Goal: Information Seeking & Learning: Learn about a topic

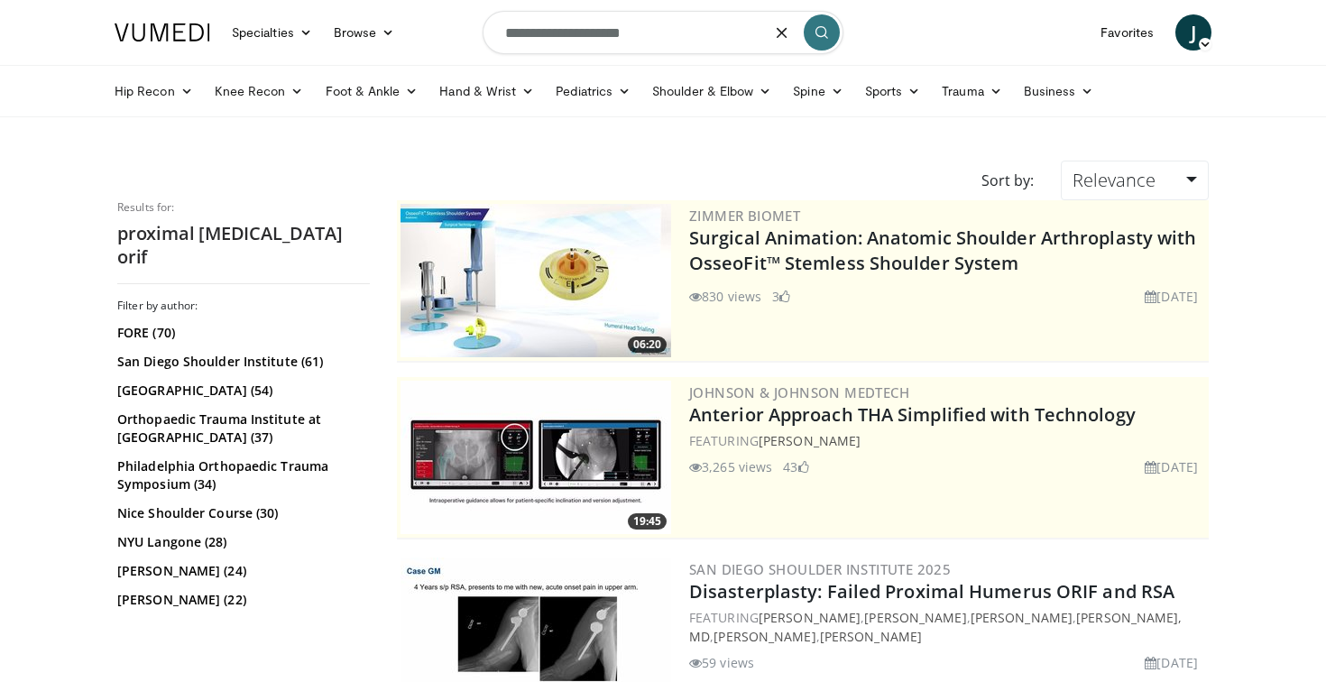
drag, startPoint x: 670, startPoint y: 39, endPoint x: 380, endPoint y: 8, distance: 292.1
click at [380, 8] on nav "Specialties Adult & Family Medicine Allergy, [MEDICAL_DATA], Immunology Anesthe…" at bounding box center [663, 32] width 1119 height 65
type input "*********"
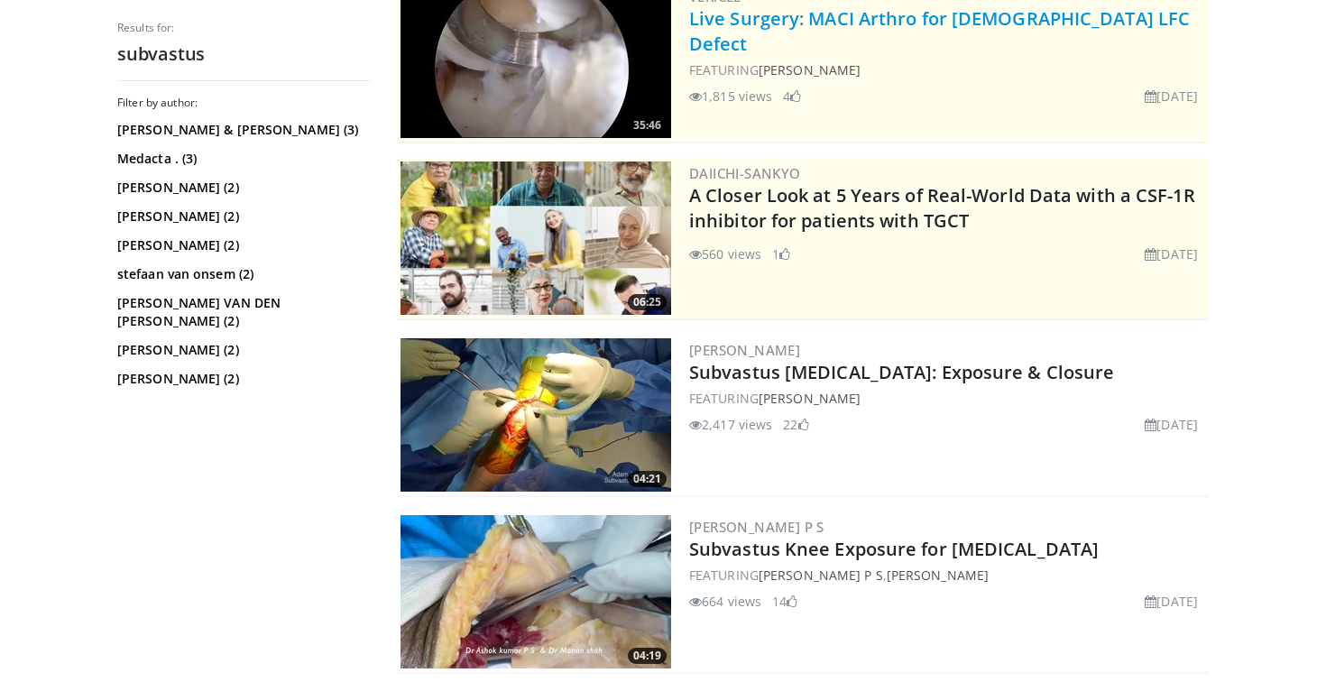
scroll to position [269, 0]
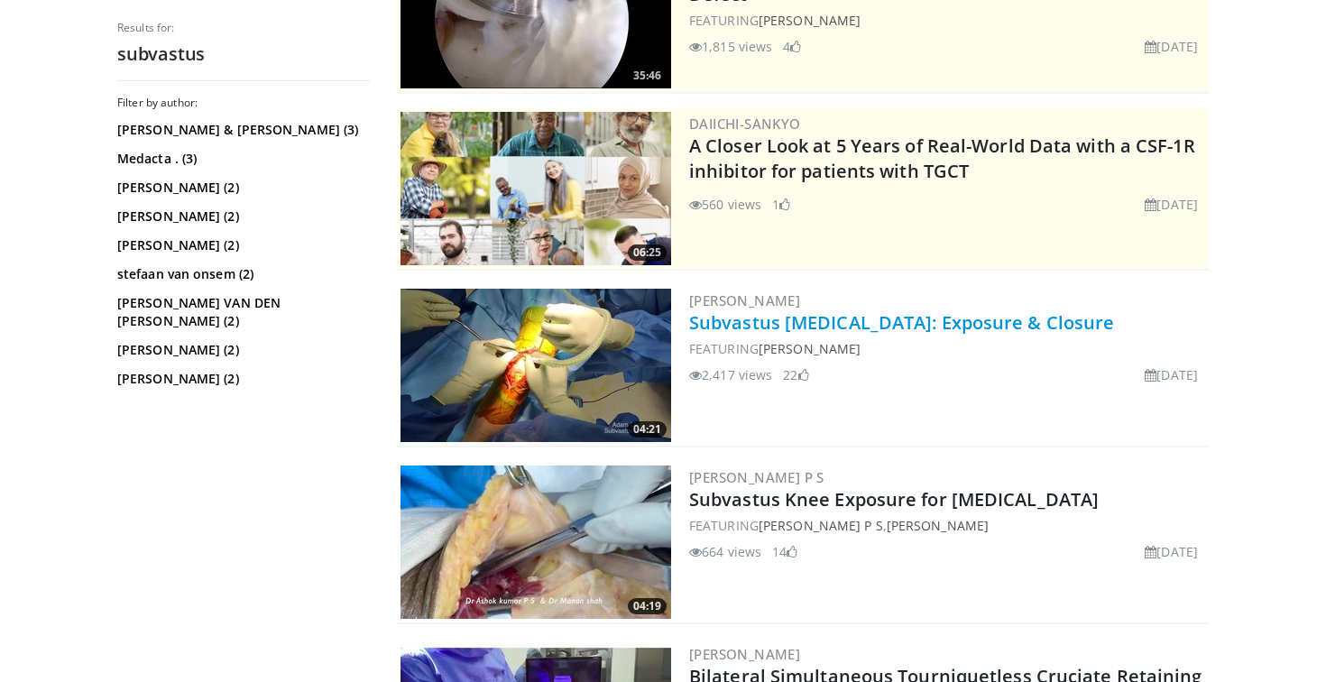
click at [879, 328] on link "Subvastus [MEDICAL_DATA]: Exposure & Closure" at bounding box center [901, 322] width 425 height 24
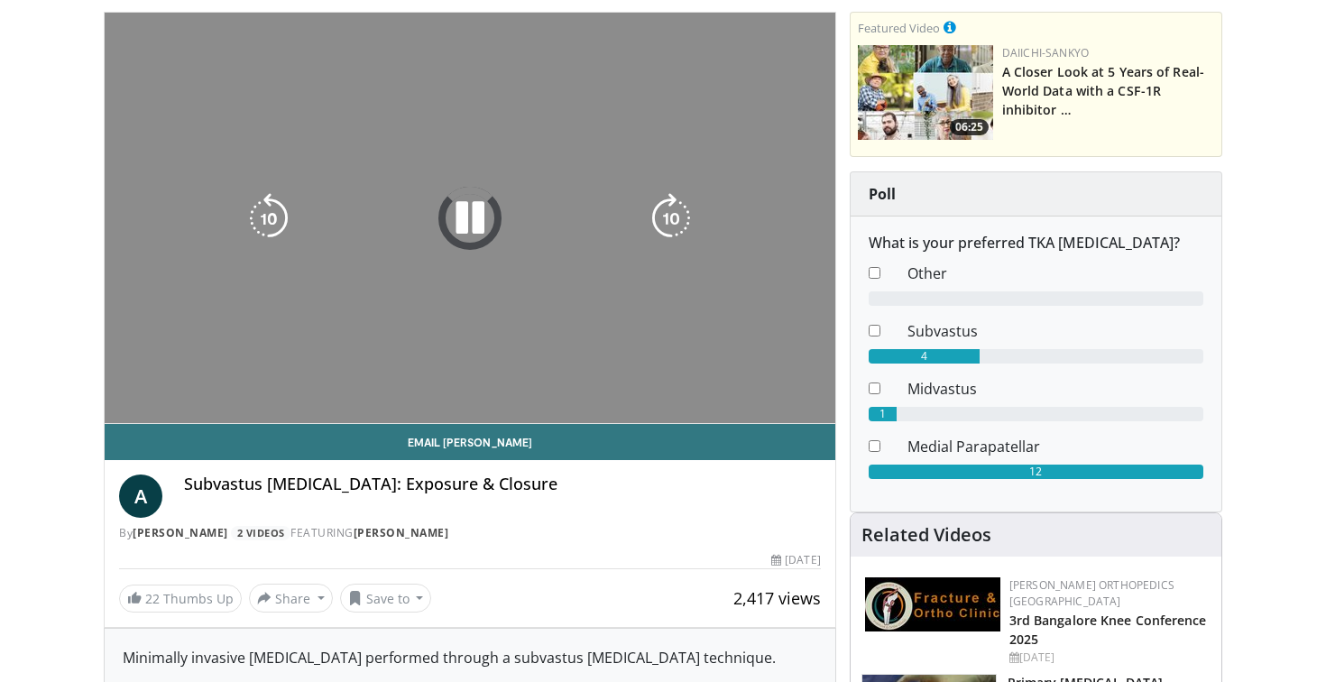
scroll to position [49, 0]
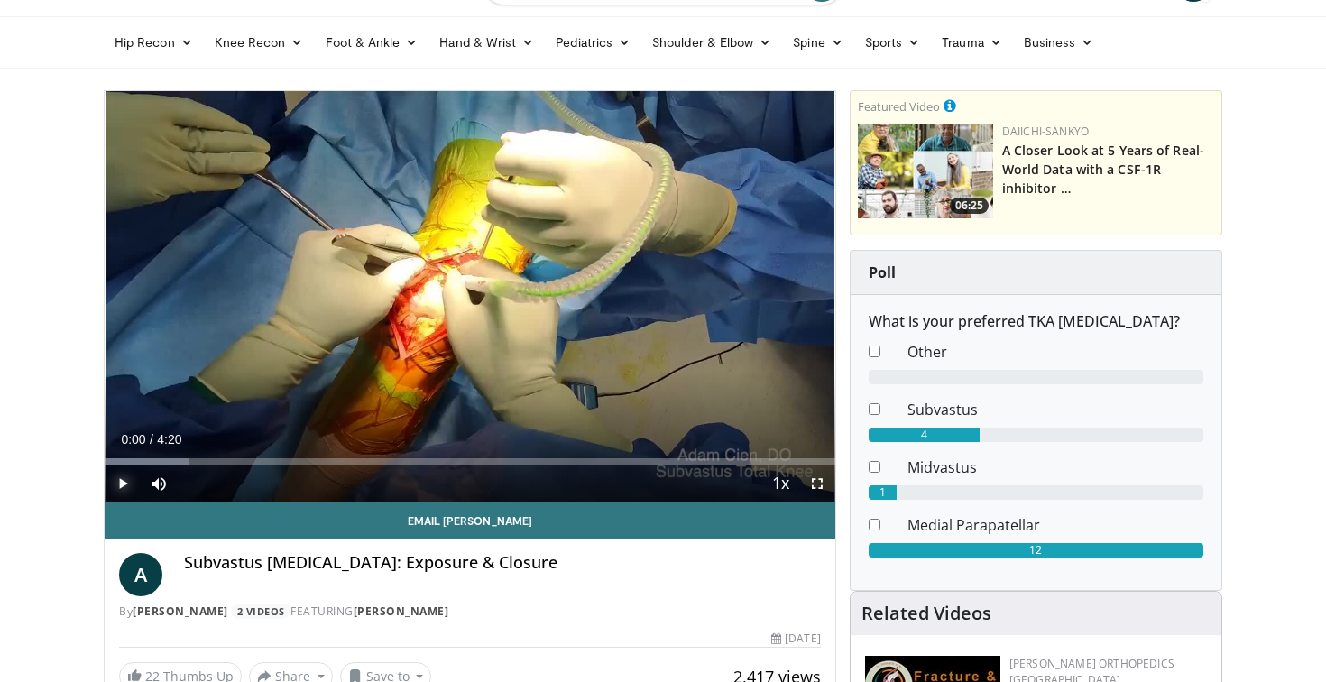
click at [121, 482] on span "Video Player" at bounding box center [123, 483] width 36 height 36
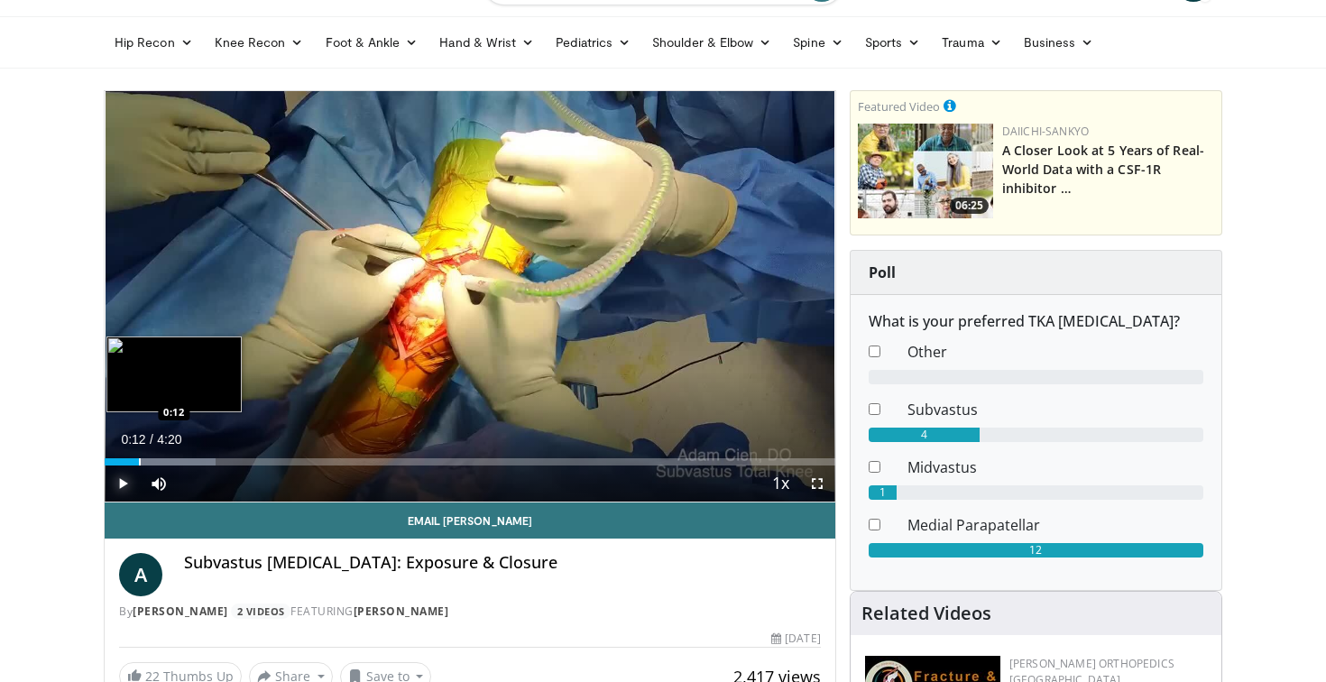
click at [139, 458] on div "Progress Bar" at bounding box center [140, 461] width 2 height 7
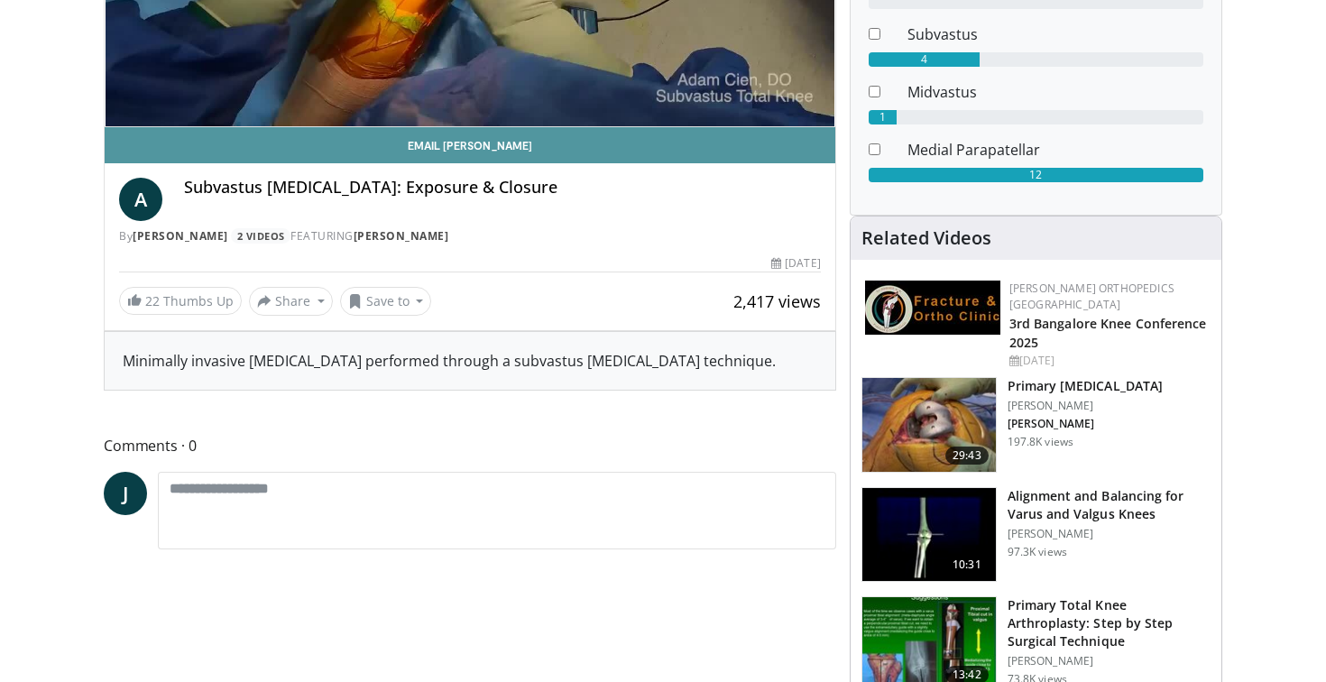
scroll to position [370, 0]
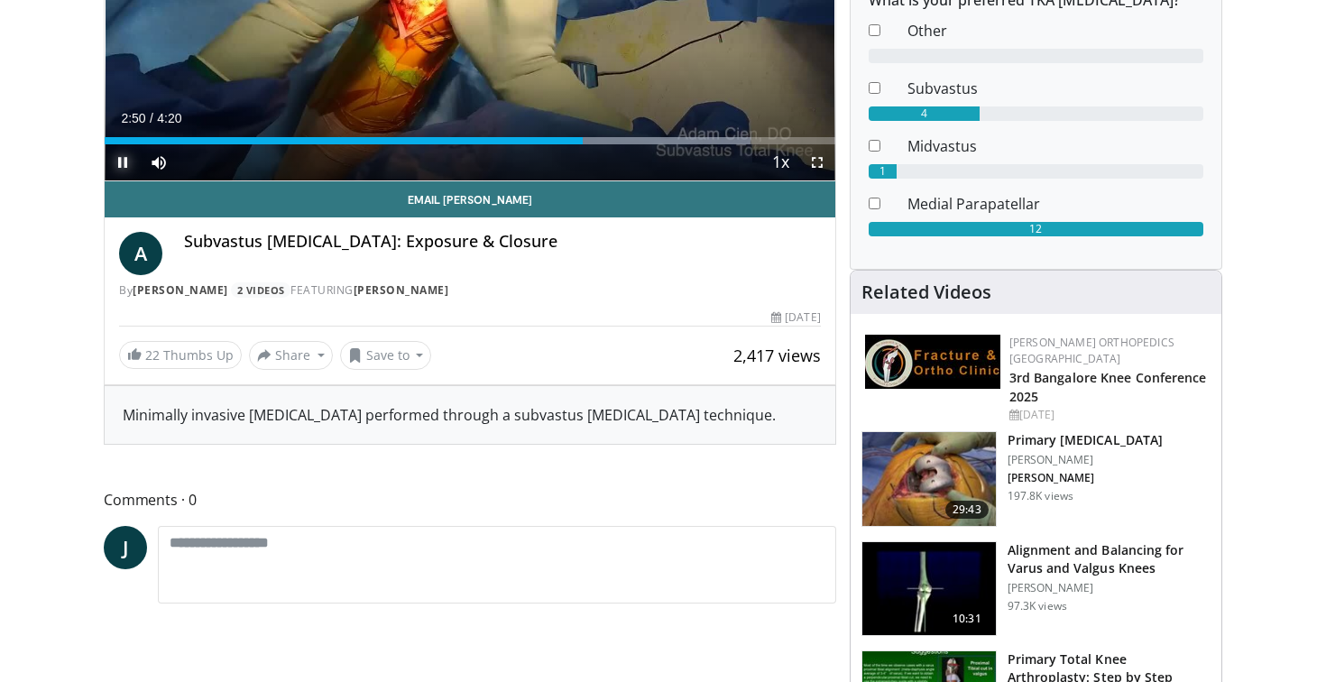
click at [115, 165] on span "Video Player" at bounding box center [123, 162] width 36 height 36
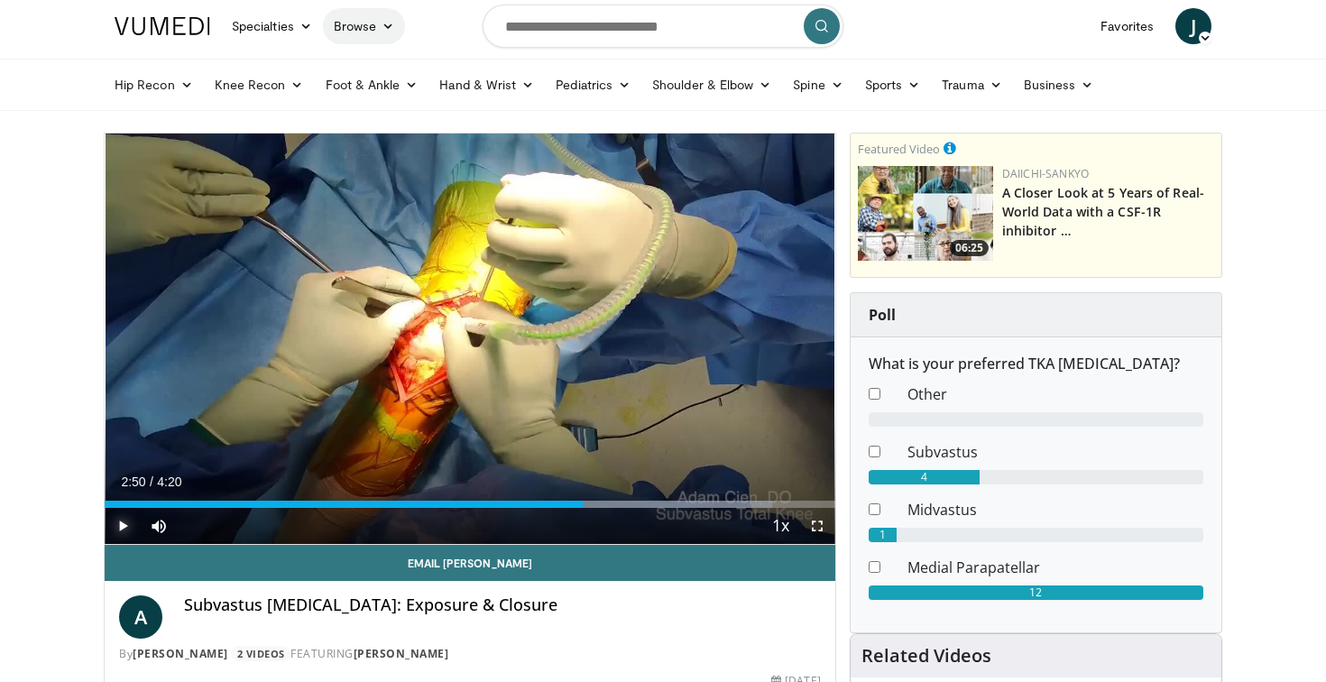
scroll to position [0, 0]
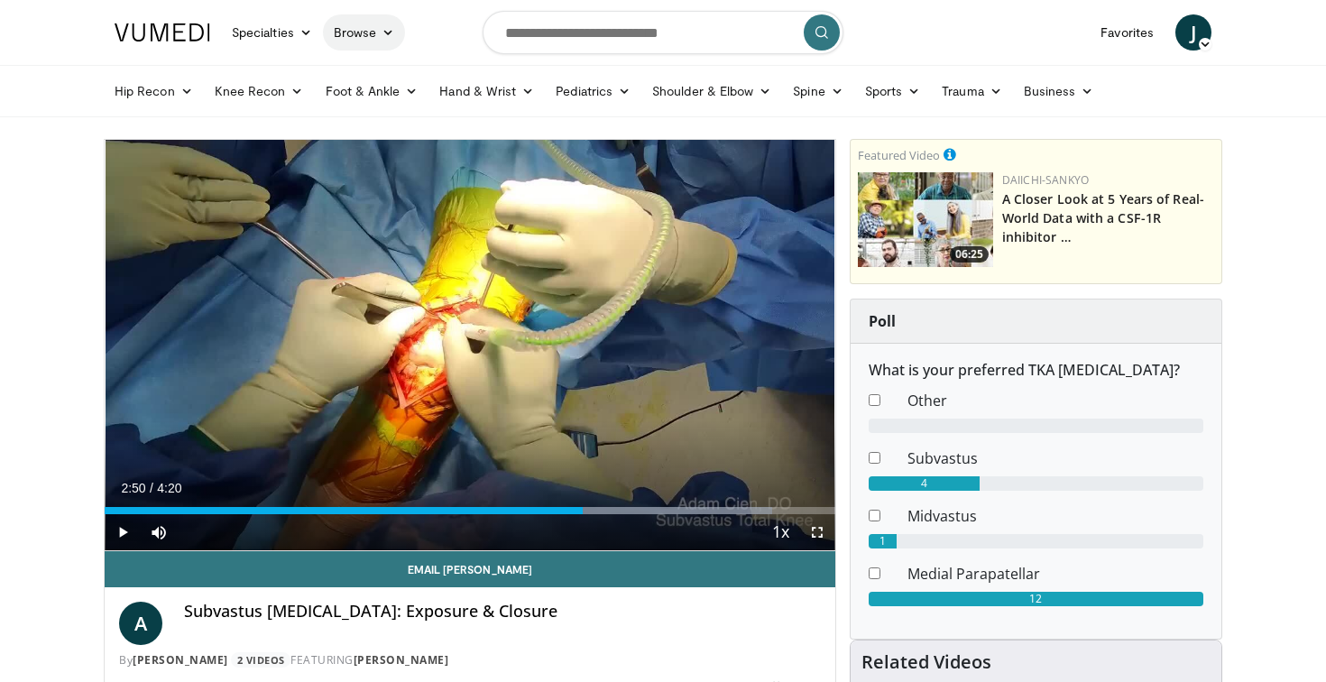
click at [364, 41] on link "Browse" at bounding box center [364, 32] width 83 height 36
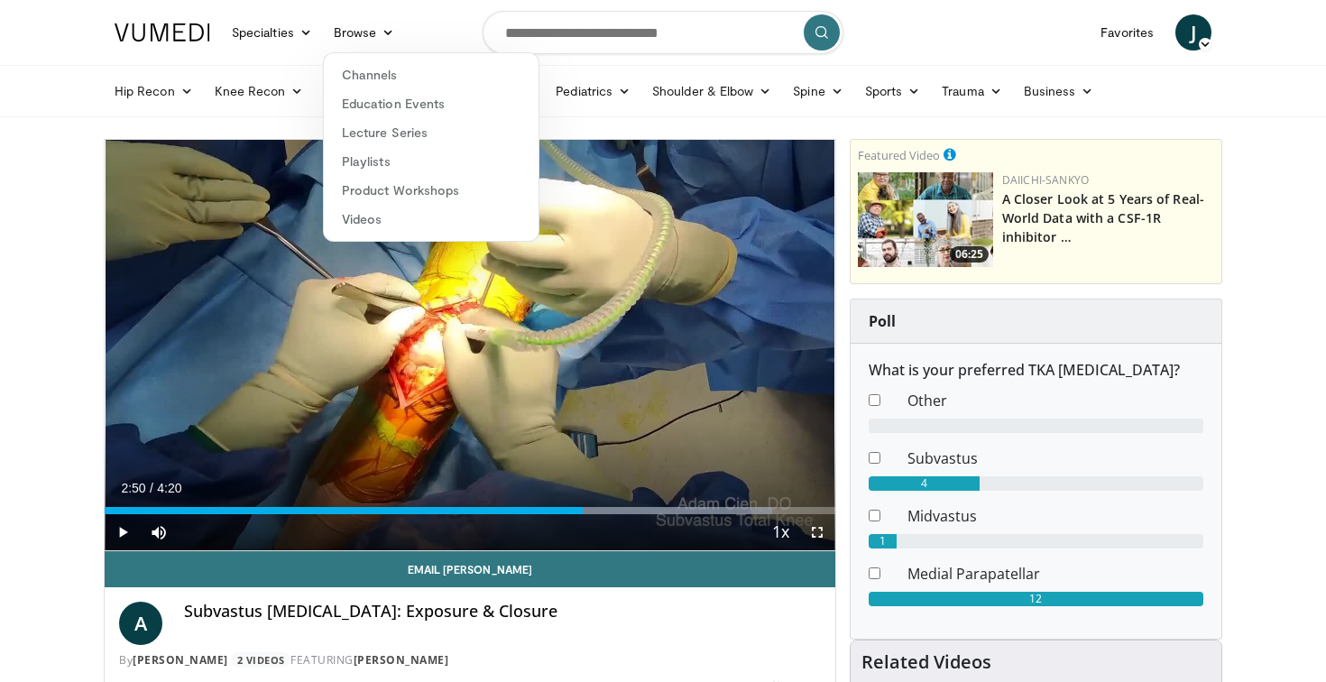
click at [465, 13] on nav "Specialties Adult & Family Medicine Allergy, [MEDICAL_DATA], Immunology Anesthe…" at bounding box center [663, 32] width 1119 height 65
